Goal: Navigation & Orientation: Find specific page/section

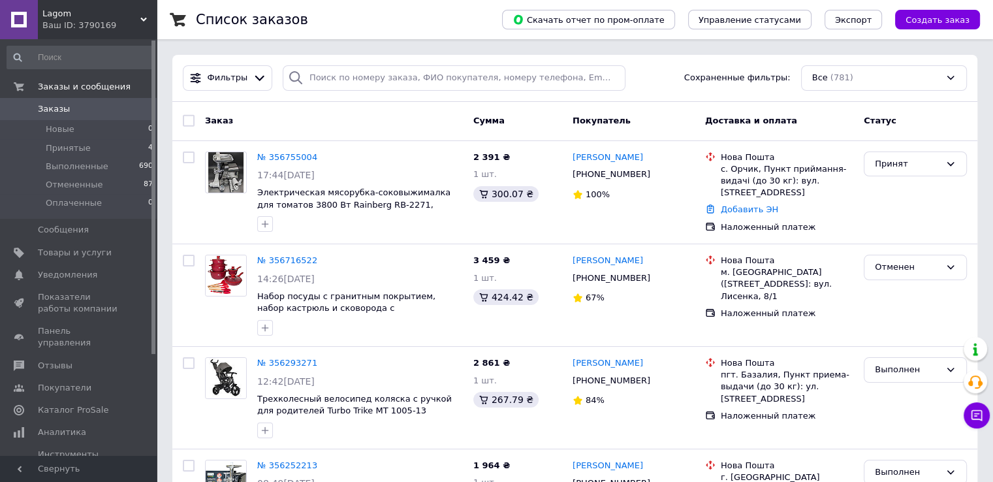
click at [69, 8] on span "Lagom" at bounding box center [91, 14] width 98 height 12
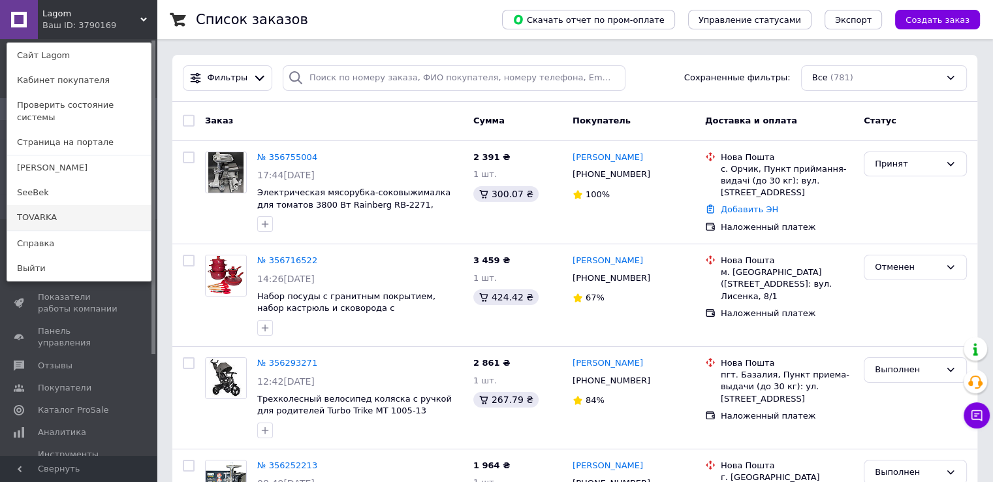
click at [53, 205] on link "TOVARKA" at bounding box center [79, 217] width 144 height 25
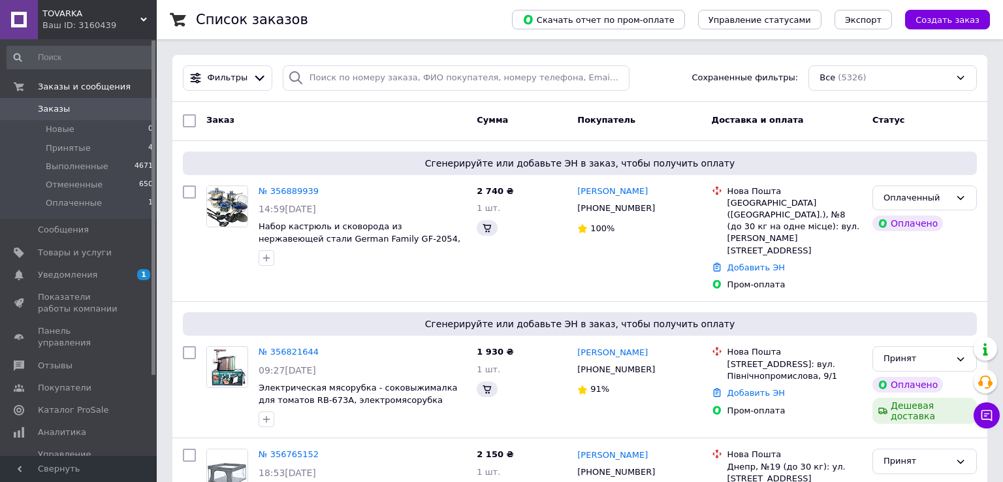
click at [82, 275] on span "Уведомления" at bounding box center [67, 275] width 59 height 12
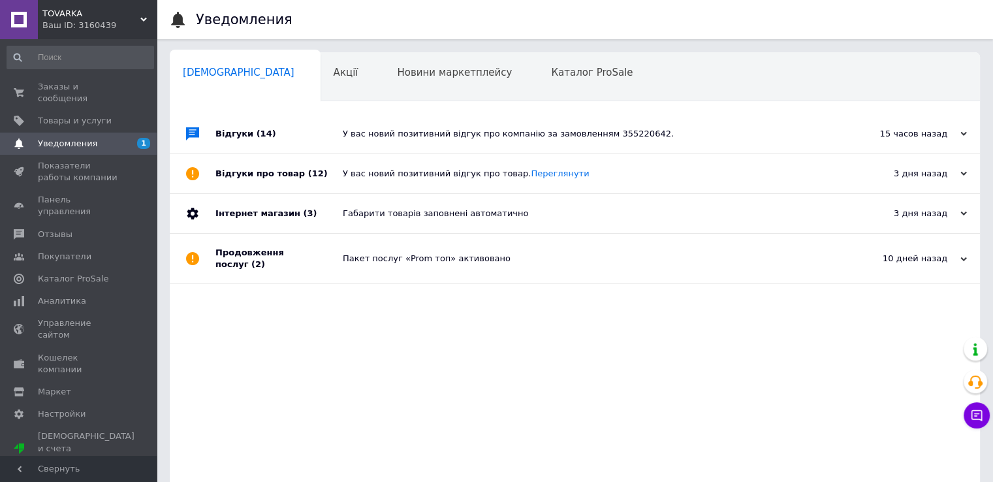
click at [311, 126] on div "Відгуки (14)" at bounding box center [278, 133] width 127 height 39
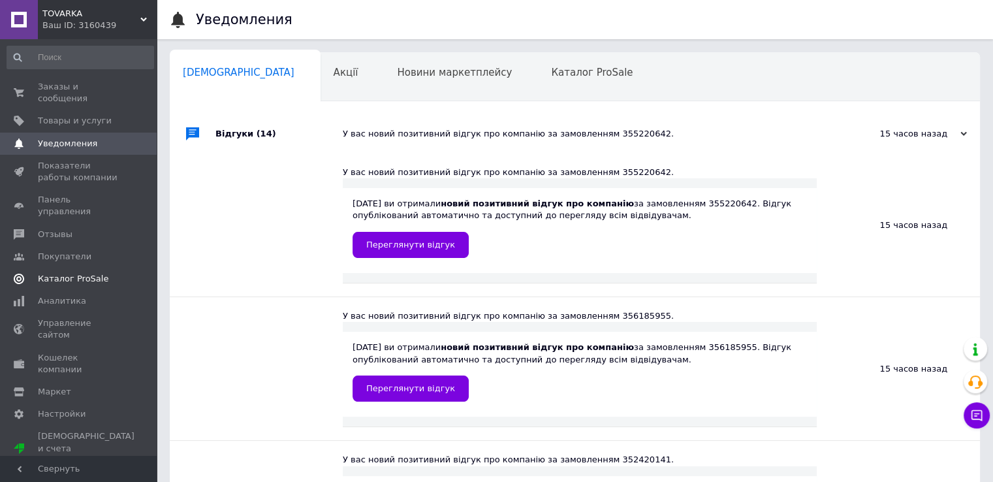
click at [59, 273] on span "Каталог ProSale" at bounding box center [73, 279] width 71 height 12
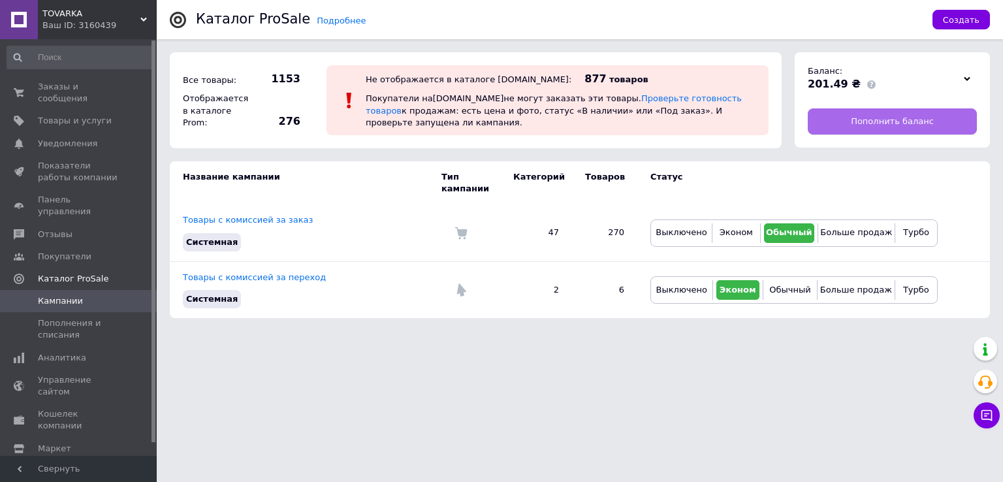
click at [827, 123] on link "Пополнить баланс" at bounding box center [892, 121] width 169 height 26
click at [64, 14] on span "TOVARKA" at bounding box center [91, 14] width 98 height 12
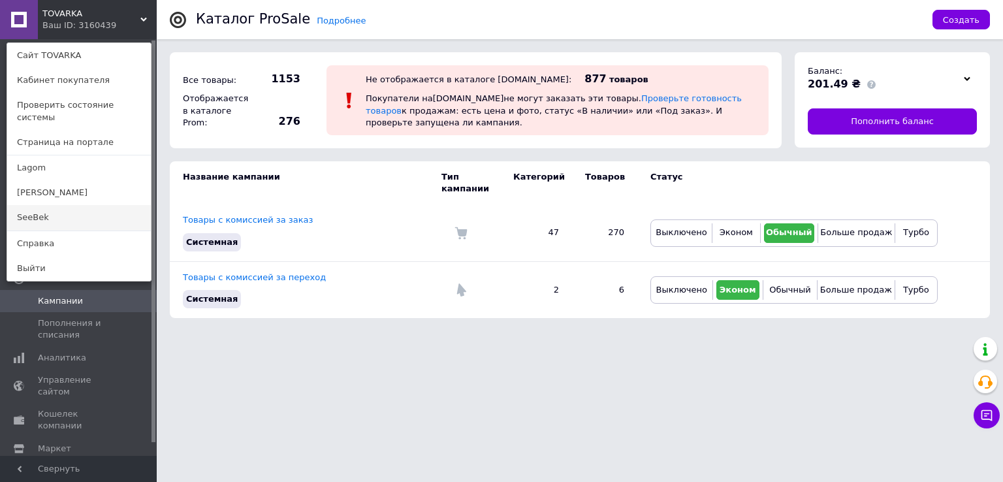
click at [59, 205] on link "SeeBek" at bounding box center [79, 217] width 144 height 25
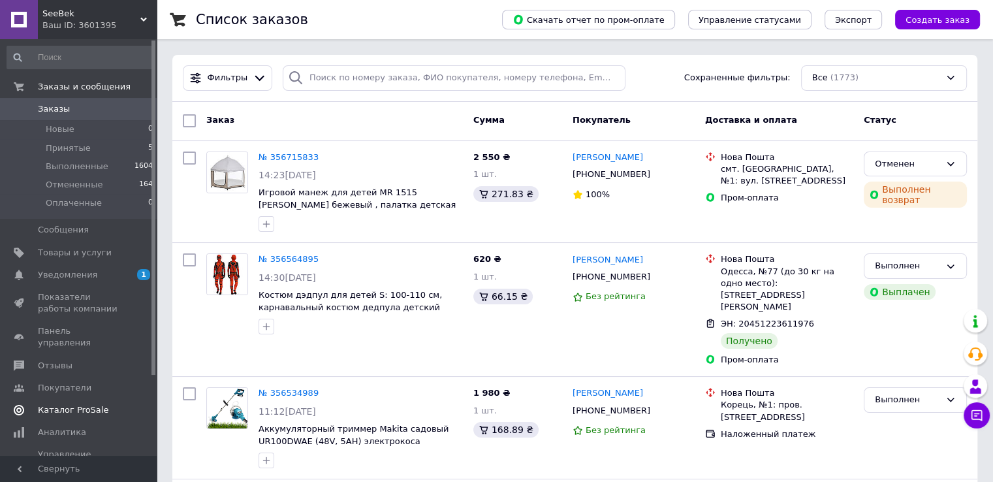
click at [66, 404] on span "Каталог ProSale" at bounding box center [73, 410] width 71 height 12
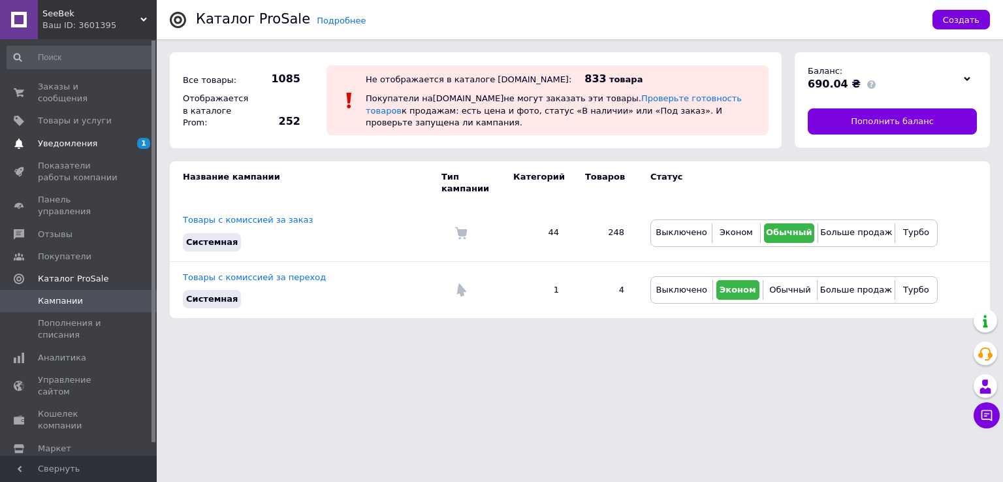
click at [99, 138] on link "Уведомления 1 0" at bounding box center [80, 144] width 161 height 22
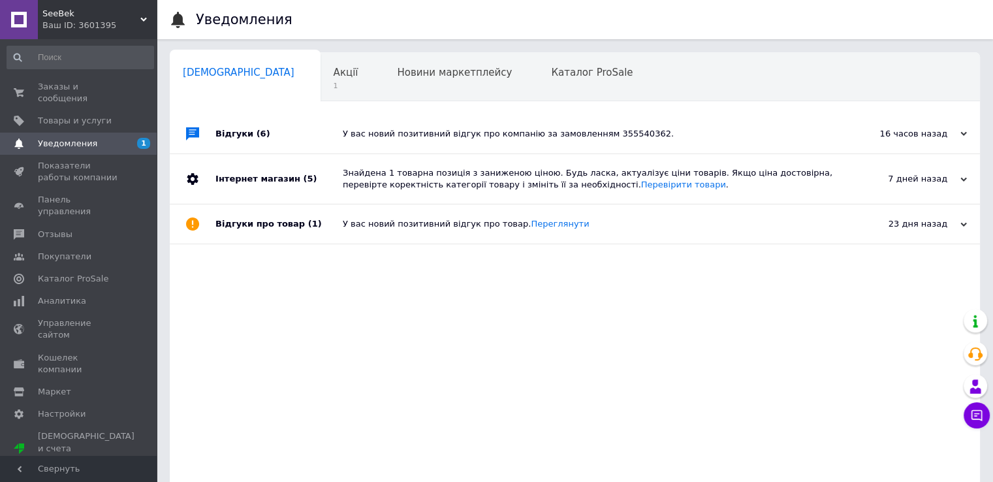
click at [339, 144] on div "Відгуки (6)" at bounding box center [278, 133] width 127 height 39
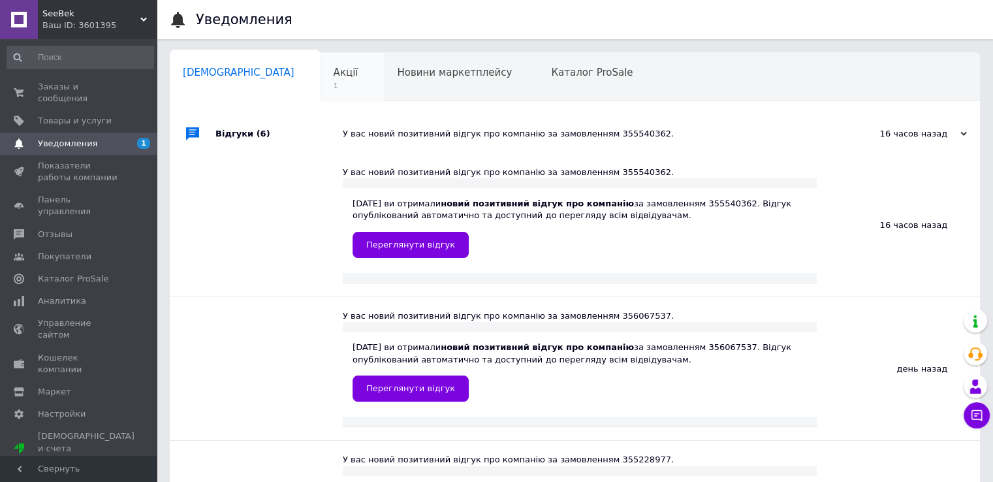
click at [334, 76] on span "Акції" at bounding box center [346, 73] width 25 height 12
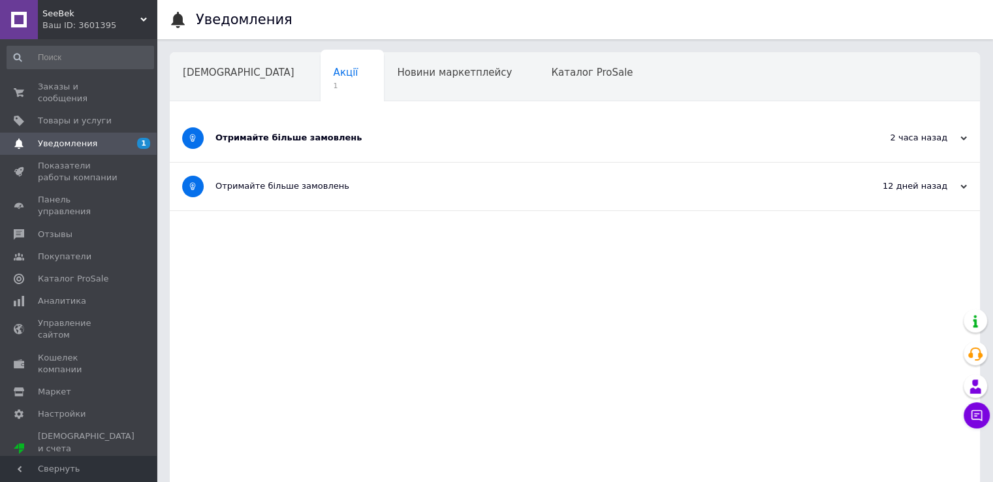
click at [266, 135] on div "Отримайте більше замовлень" at bounding box center [525, 138] width 621 height 12
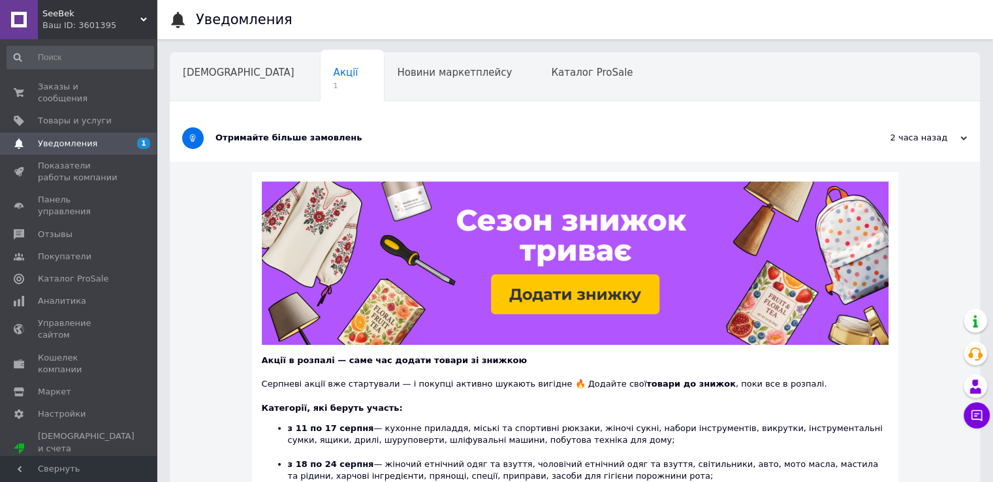
click at [65, 16] on span "SeeBek" at bounding box center [91, 14] width 98 height 12
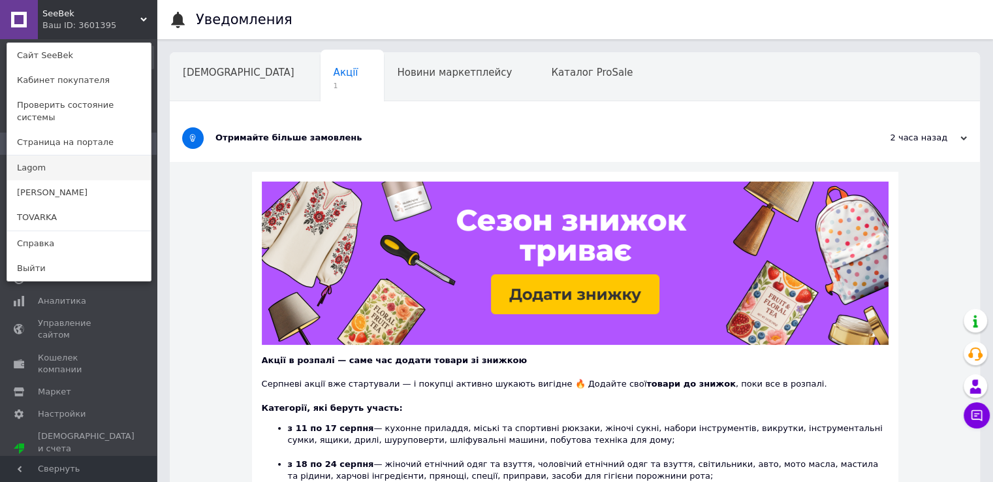
click at [42, 157] on link "Lagom" at bounding box center [79, 167] width 144 height 25
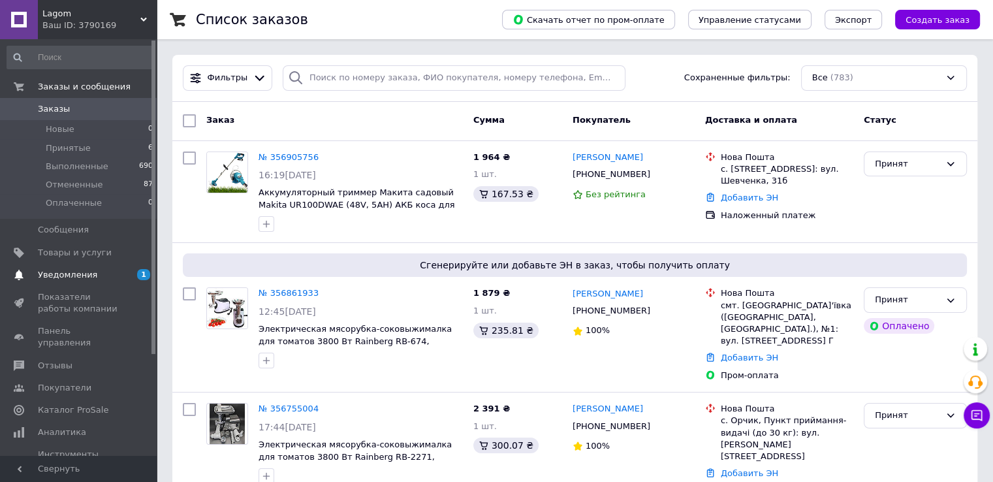
click at [55, 276] on span "Уведомления" at bounding box center [67, 275] width 59 height 12
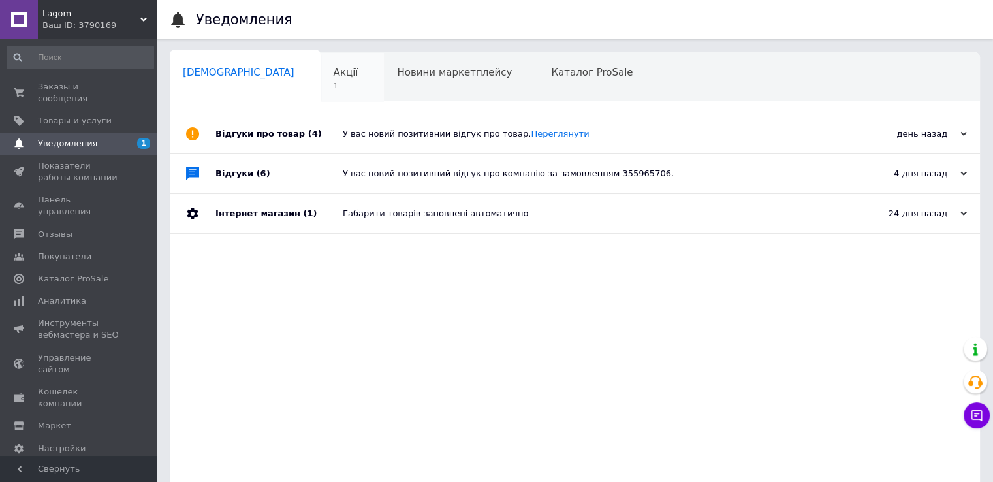
click at [321, 79] on div "Акції 1" at bounding box center [353, 78] width 64 height 50
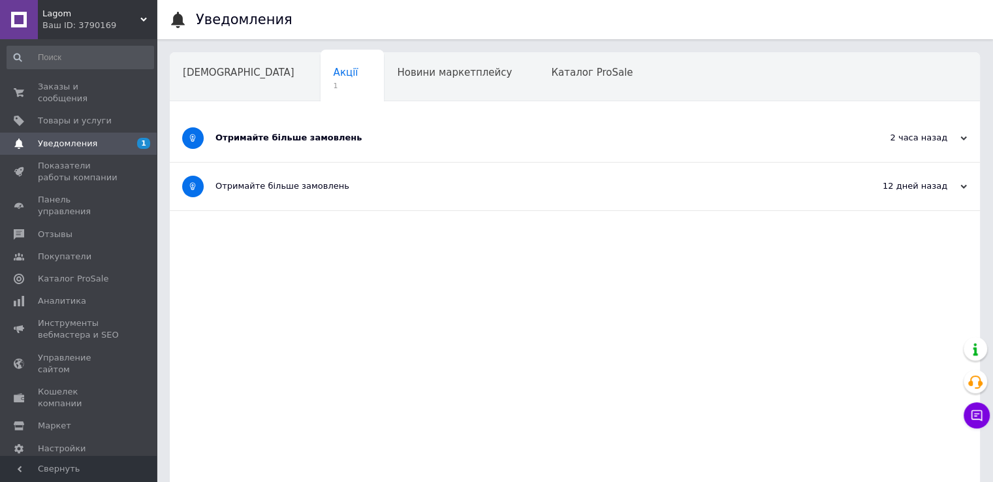
click at [305, 142] on div "Отримайте більше замовлень" at bounding box center [525, 138] width 621 height 12
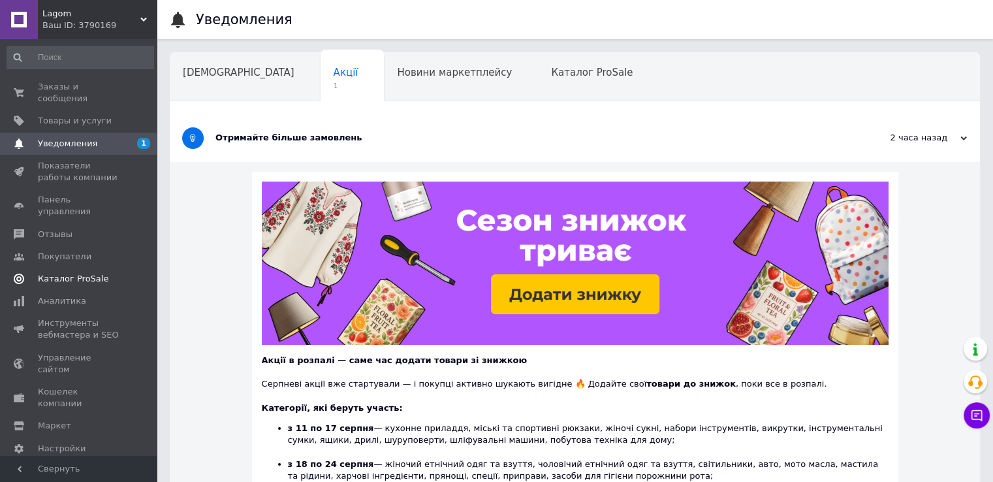
click at [61, 273] on span "Каталог ProSale" at bounding box center [73, 279] width 71 height 12
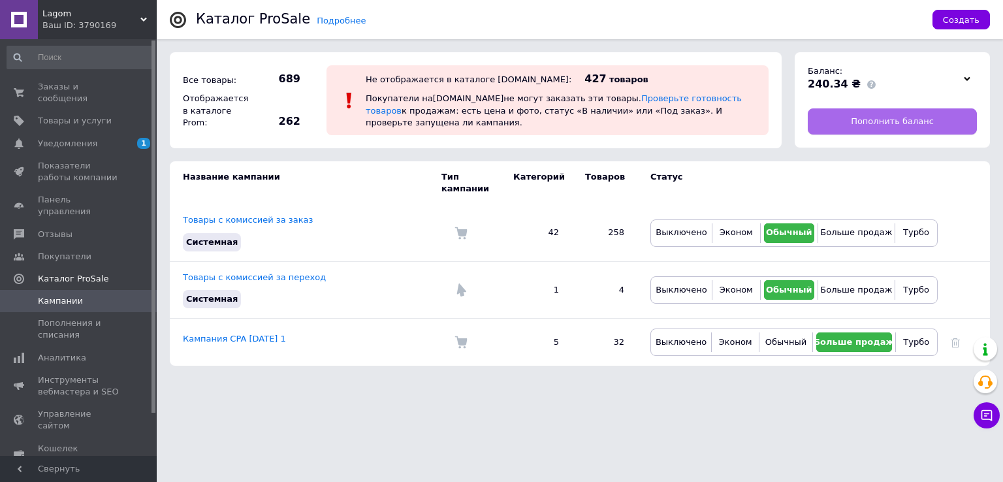
click at [861, 114] on link "Пополнить баланс" at bounding box center [892, 121] width 169 height 26
click at [62, 138] on span "Уведомления" at bounding box center [67, 144] width 59 height 12
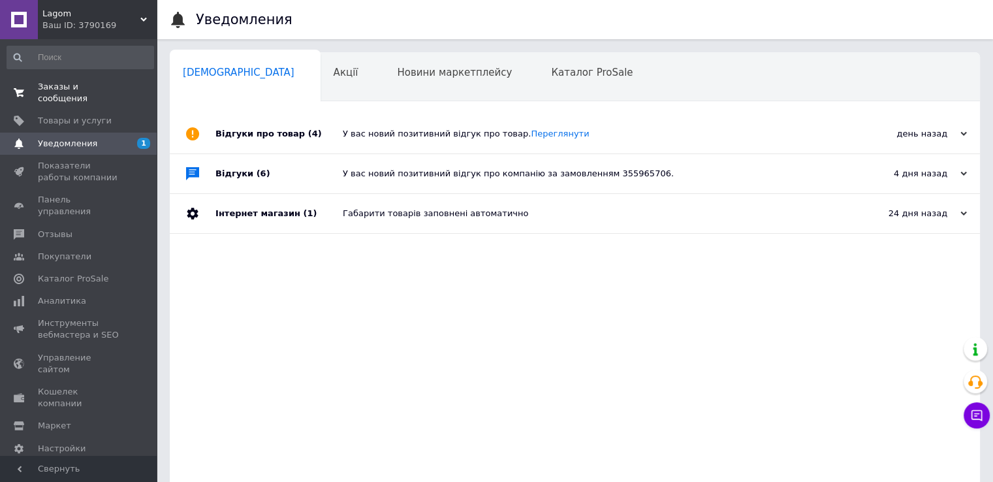
click at [67, 88] on span "Заказы и сообщения" at bounding box center [79, 93] width 83 height 24
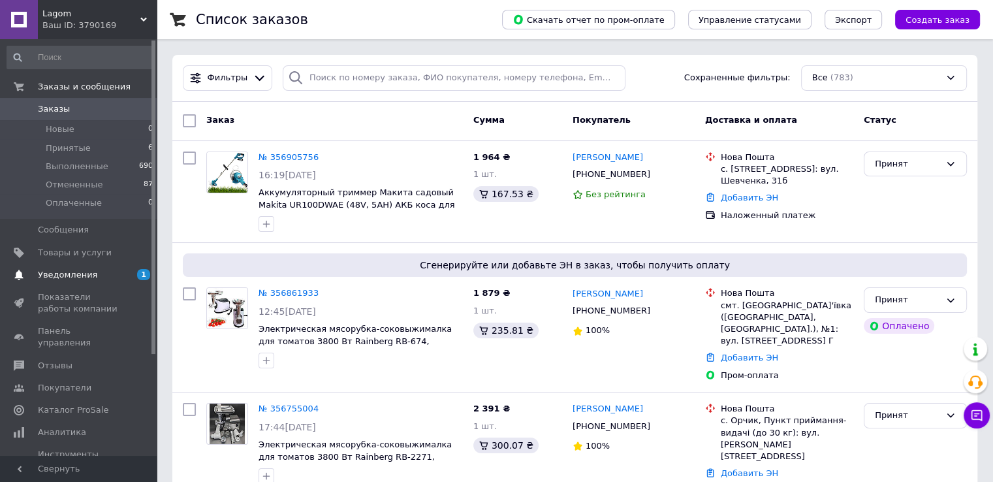
click at [74, 275] on span "Уведомления" at bounding box center [67, 275] width 59 height 12
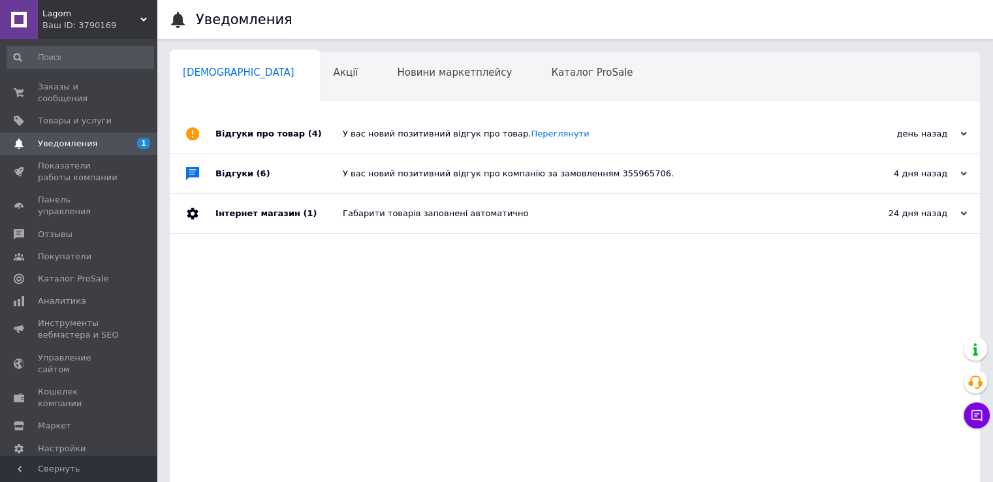
click at [337, 135] on div "Відгуки про товар (4)" at bounding box center [278, 133] width 127 height 39
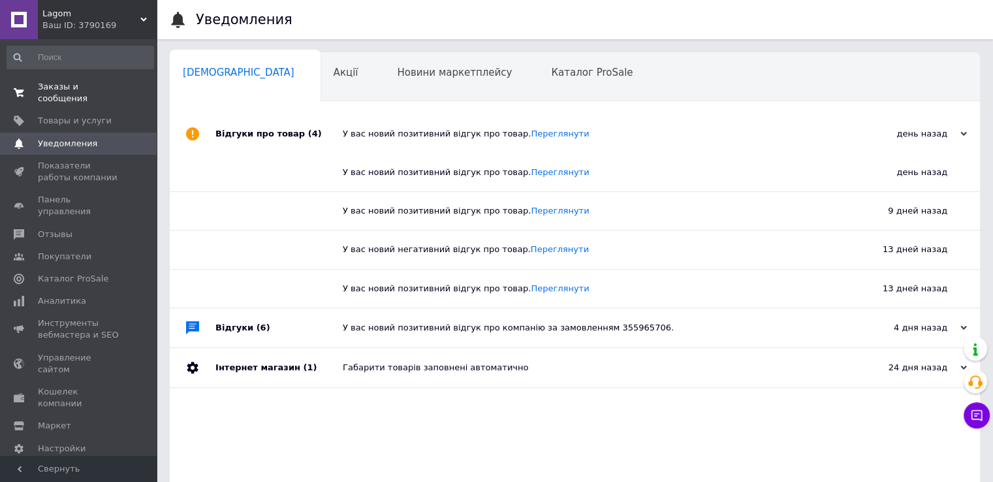
click at [63, 87] on span "Заказы и сообщения" at bounding box center [79, 93] width 83 height 24
